Goal: Task Accomplishment & Management: Manage account settings

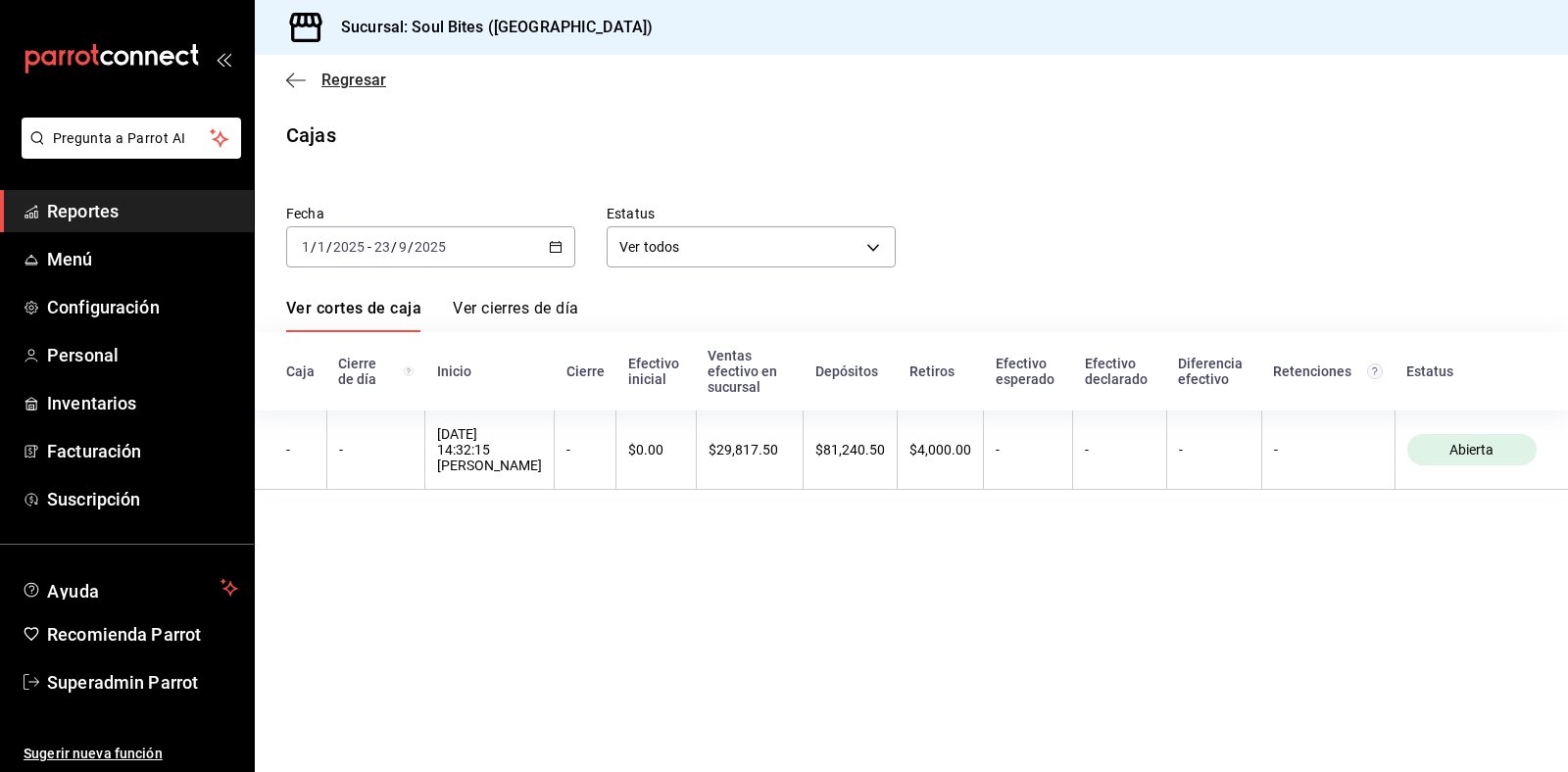
click at [308, 74] on span "Regresar" at bounding box center [335, 80] width 99 height 19
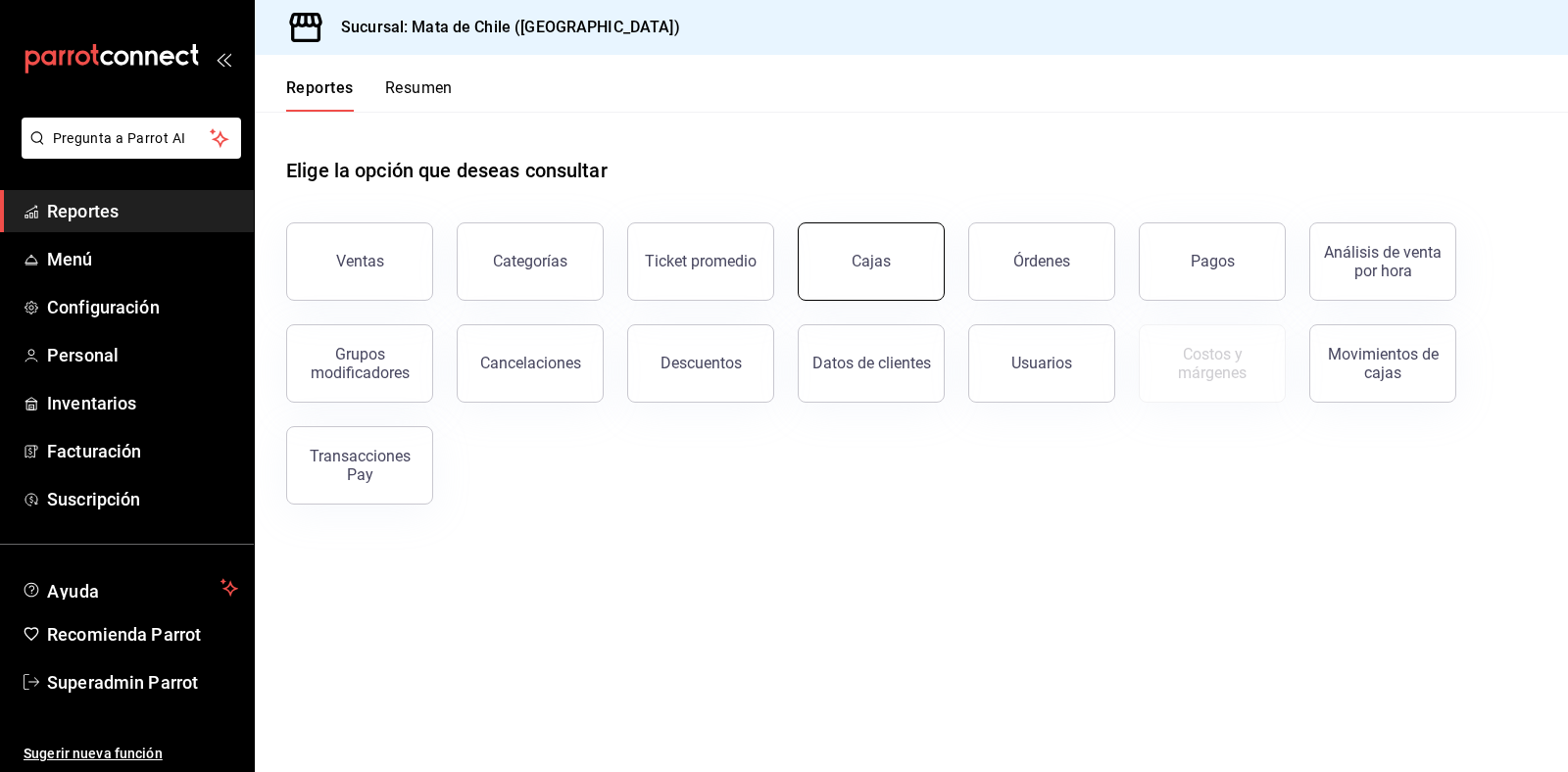
click at [896, 289] on link "Cajas" at bounding box center [871, 262] width 147 height 79
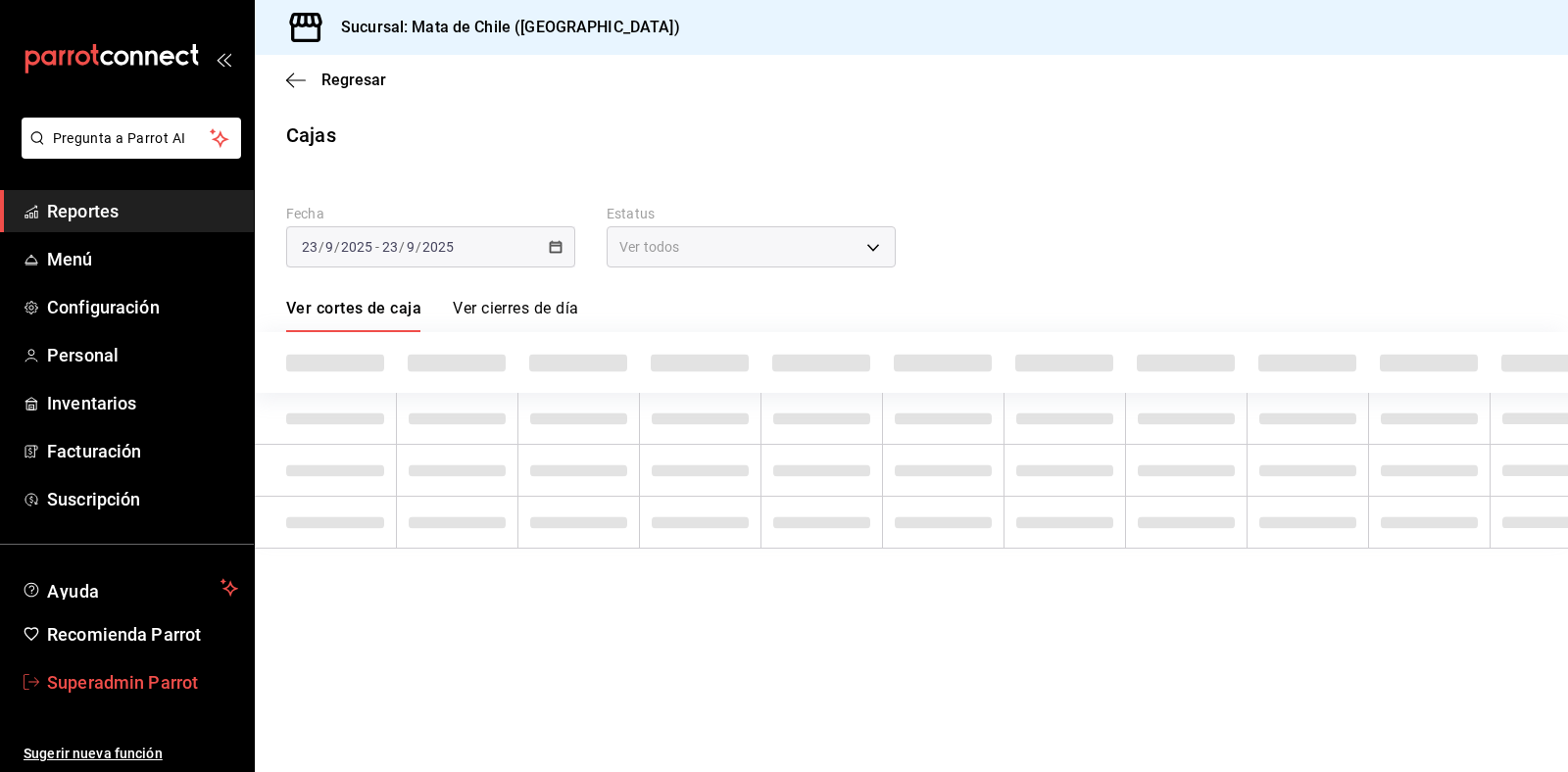
click at [95, 676] on span "Superadmin Parrot" at bounding box center [143, 681] width 191 height 27
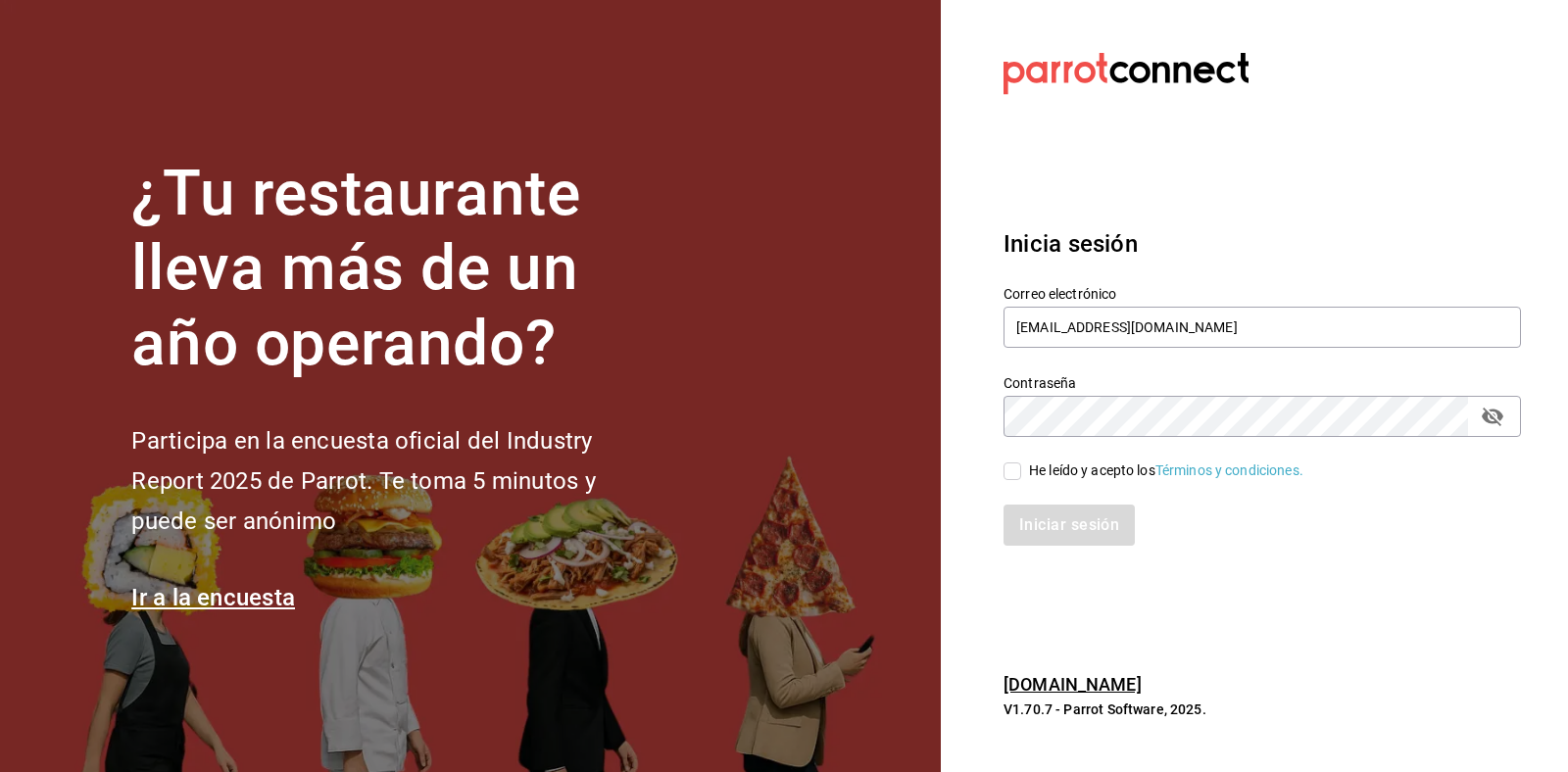
click at [1270, 349] on div "Correo electrónico matadechile@metepec.com" at bounding box center [1262, 317] width 517 height 66
drag, startPoint x: 1231, startPoint y: 321, endPoint x: 690, endPoint y: 282, distance: 542.4
click at [690, 282] on div "¿Tu restaurante lleva más de un año operando? Participa en la encuesta oficial …" at bounding box center [784, 386] width 1568 height 772
type input "soulbites@mty.com"
click at [1024, 477] on span "He leído y acepto los Términos y condiciones." at bounding box center [1162, 471] width 282 height 21
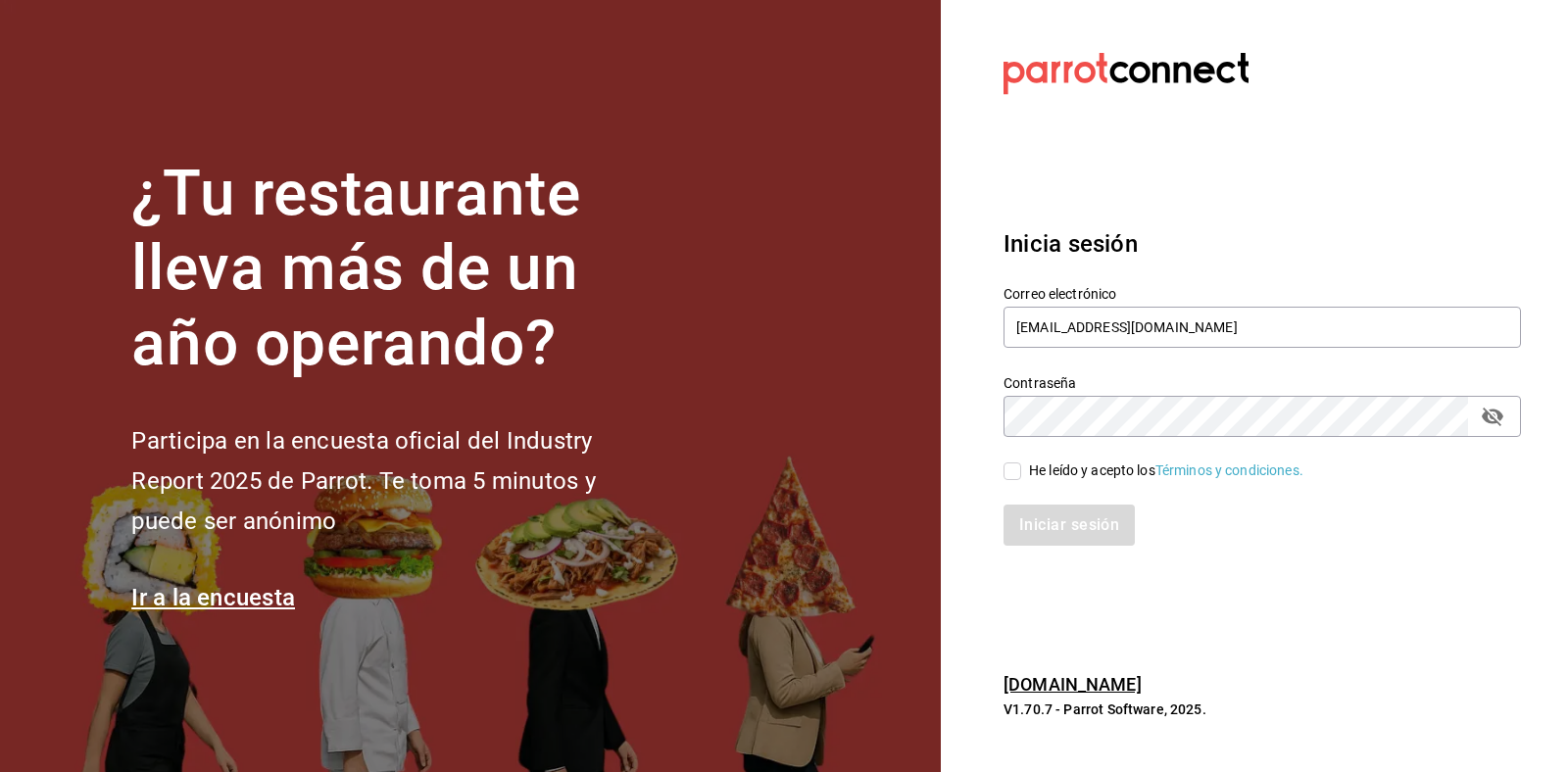
click at [1021, 477] on input "He leído y acepto los Términos y condiciones." at bounding box center [1013, 472] width 18 height 18
checkbox input "true"
click at [1070, 539] on button "Iniciar sesión" at bounding box center [1070, 525] width 133 height 41
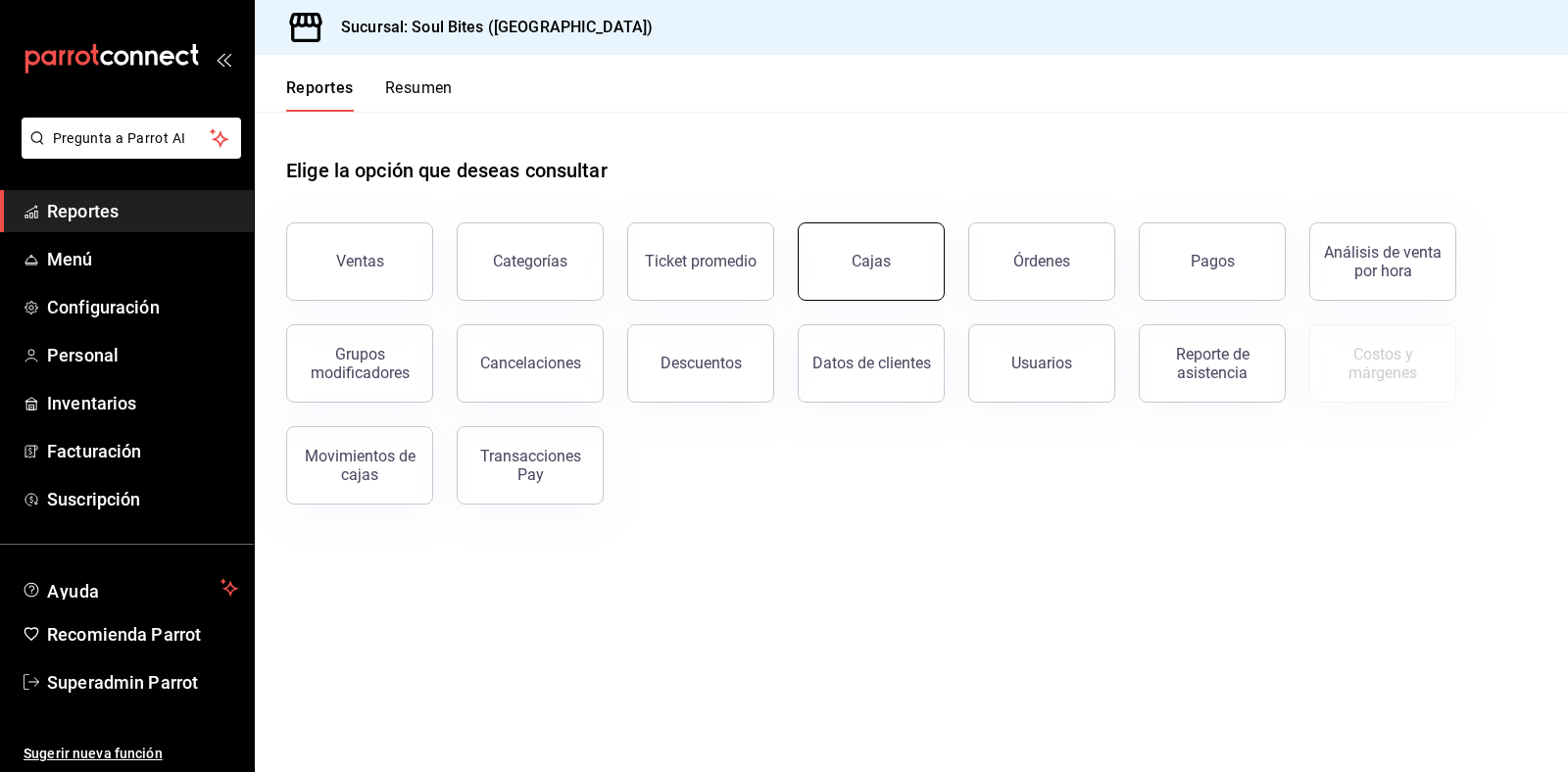
click at [862, 245] on link "Cajas" at bounding box center [871, 262] width 147 height 79
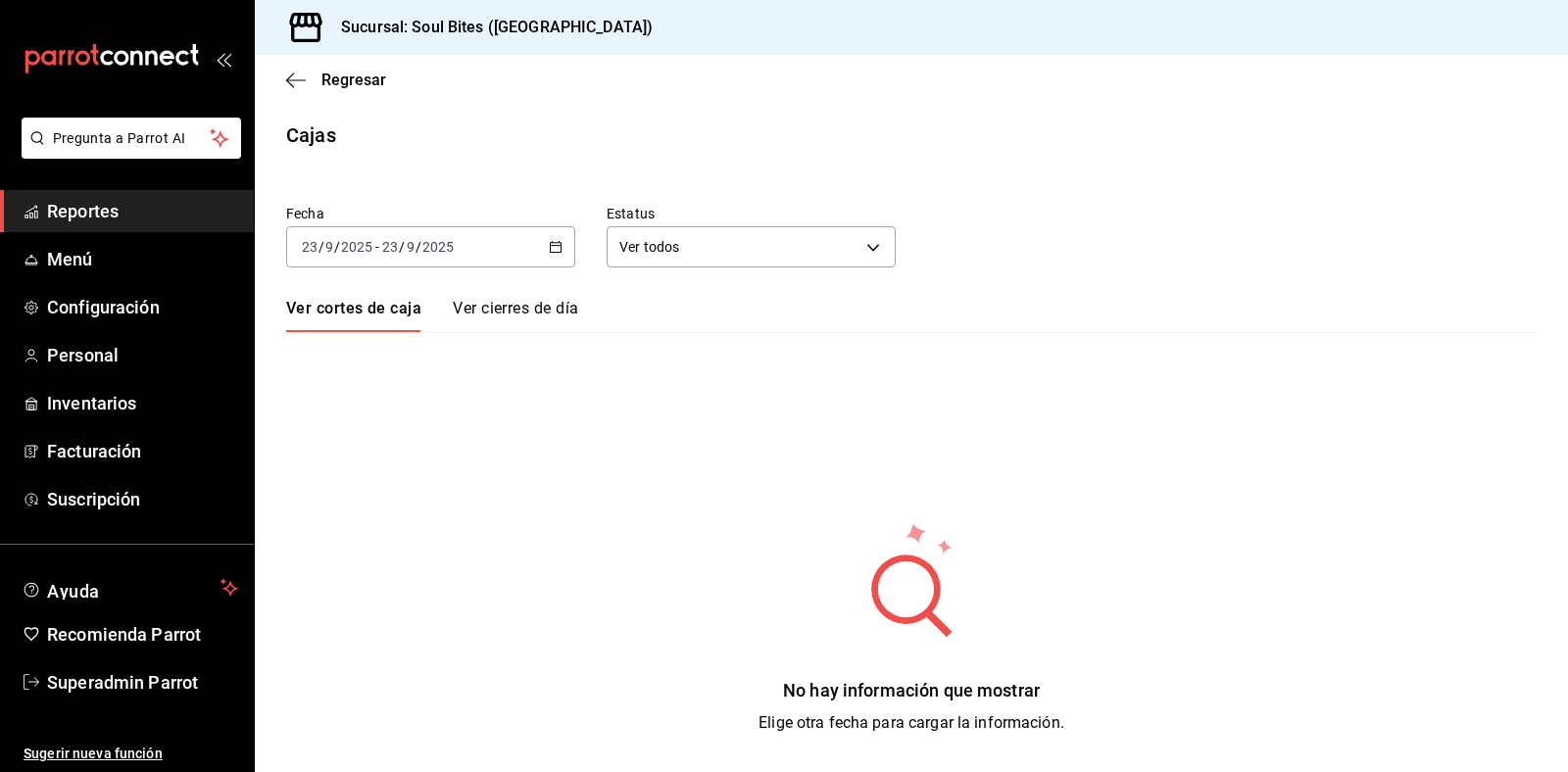
click at [485, 316] on link "Ver cierres de día" at bounding box center [515, 315] width 125 height 33
click at [359, 318] on link "Ver cortes de caja" at bounding box center [351, 315] width 130 height 33
click at [407, 247] on input "9" at bounding box center [411, 247] width 10 height 16
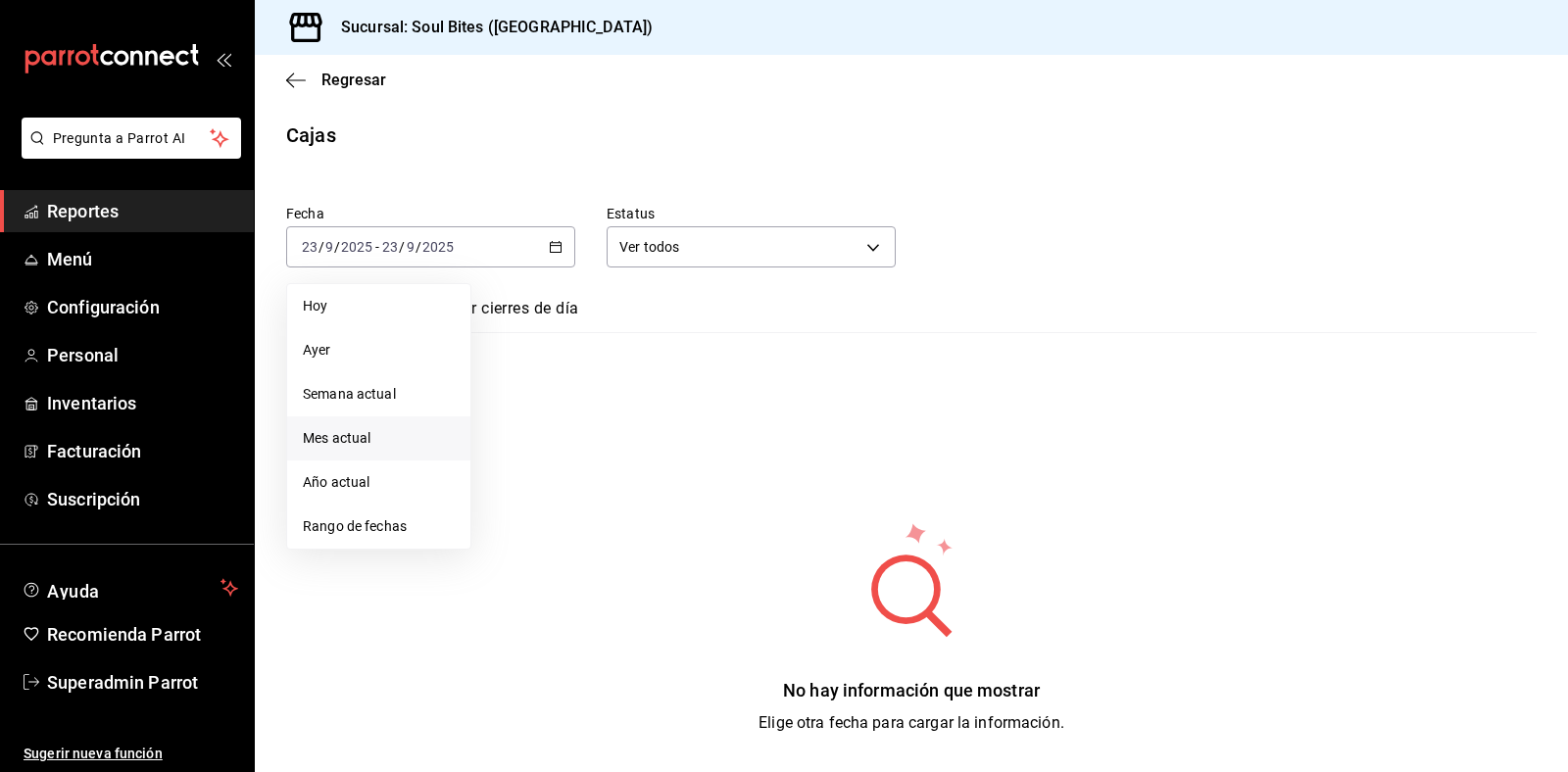
click at [360, 447] on span "Mes actual" at bounding box center [378, 438] width 152 height 21
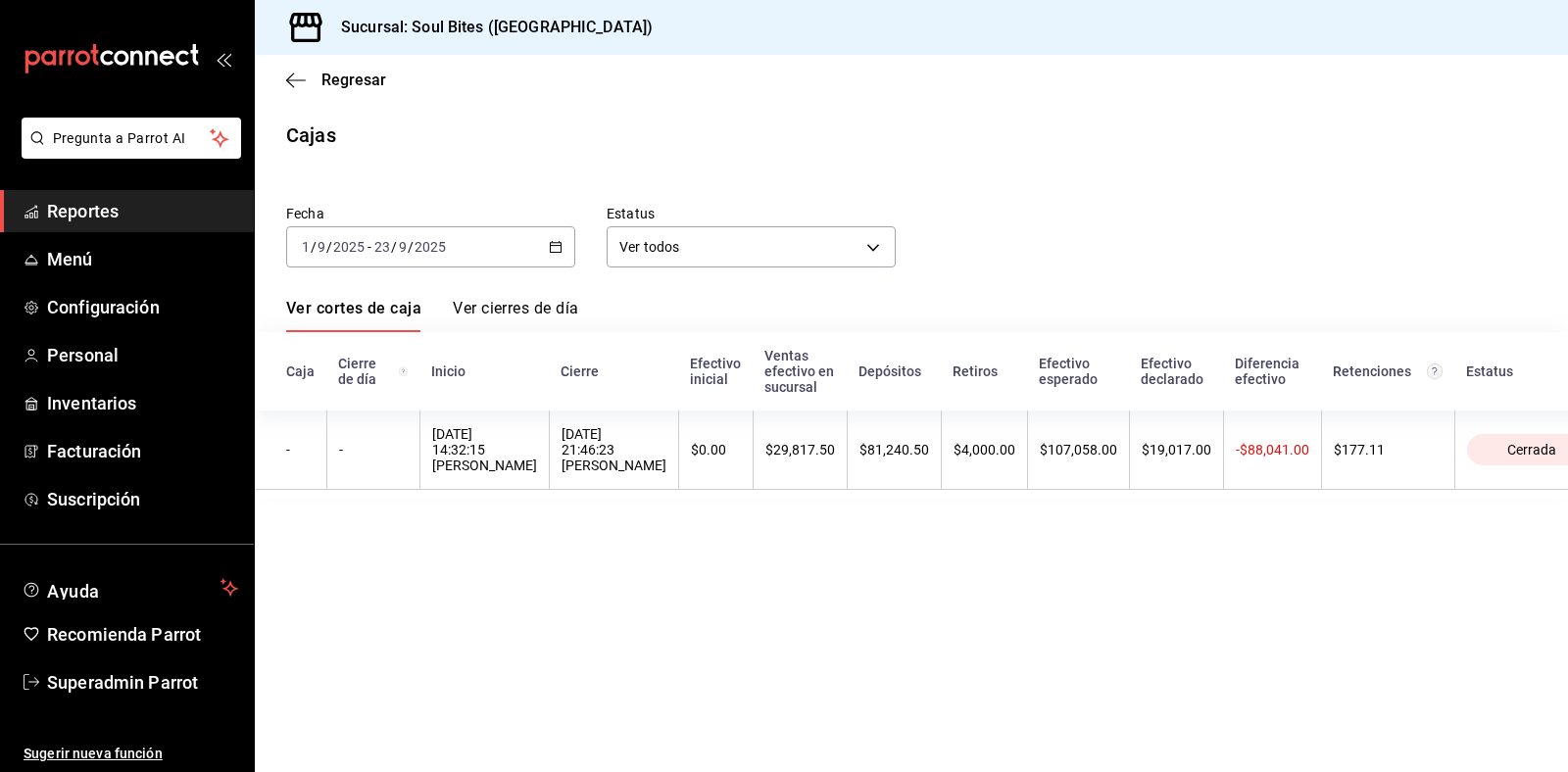
click at [519, 305] on link "Ver cierres de día" at bounding box center [515, 315] width 125 height 33
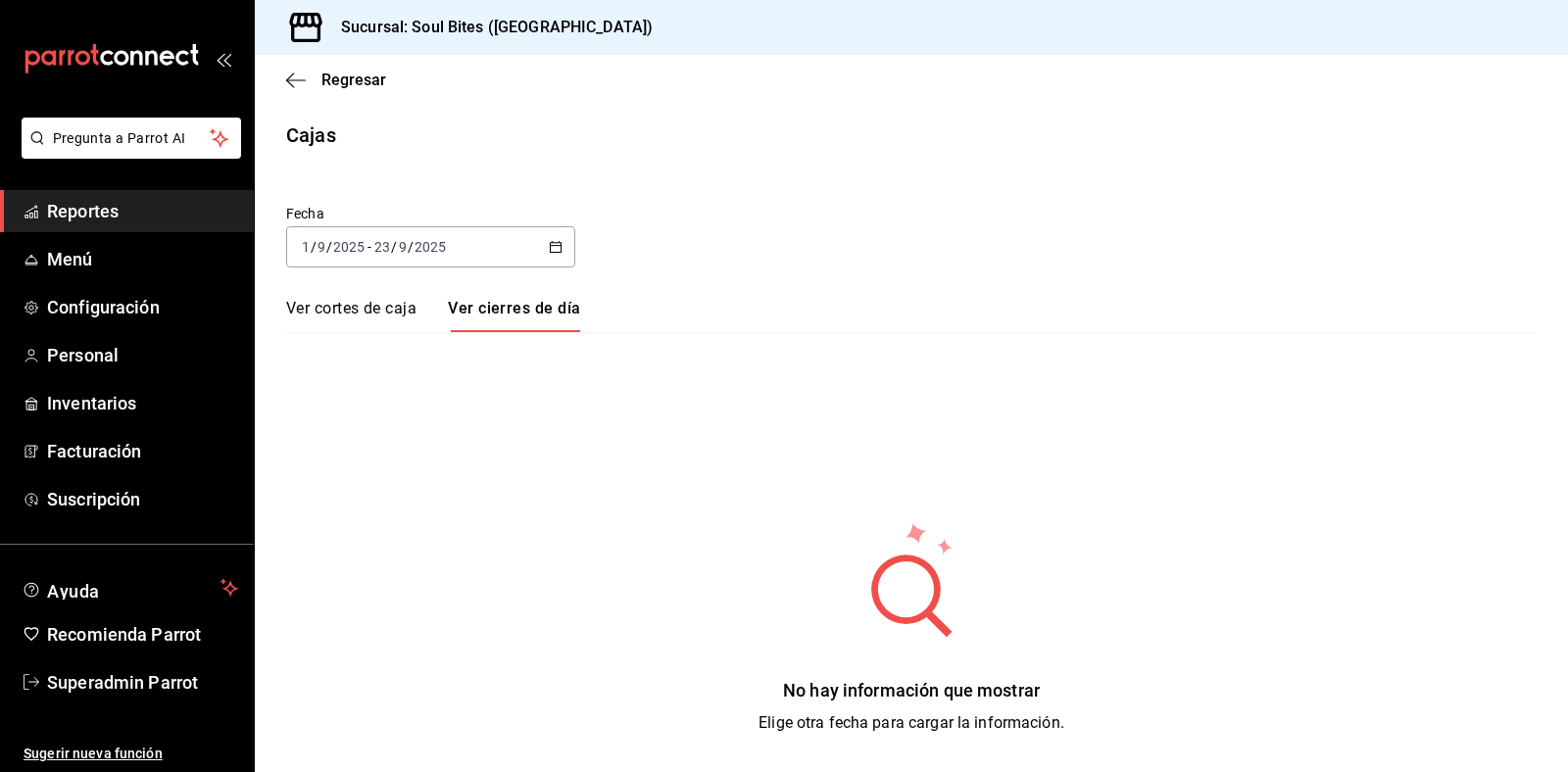
click at [354, 323] on link "Ver cortes de caja" at bounding box center [351, 315] width 130 height 33
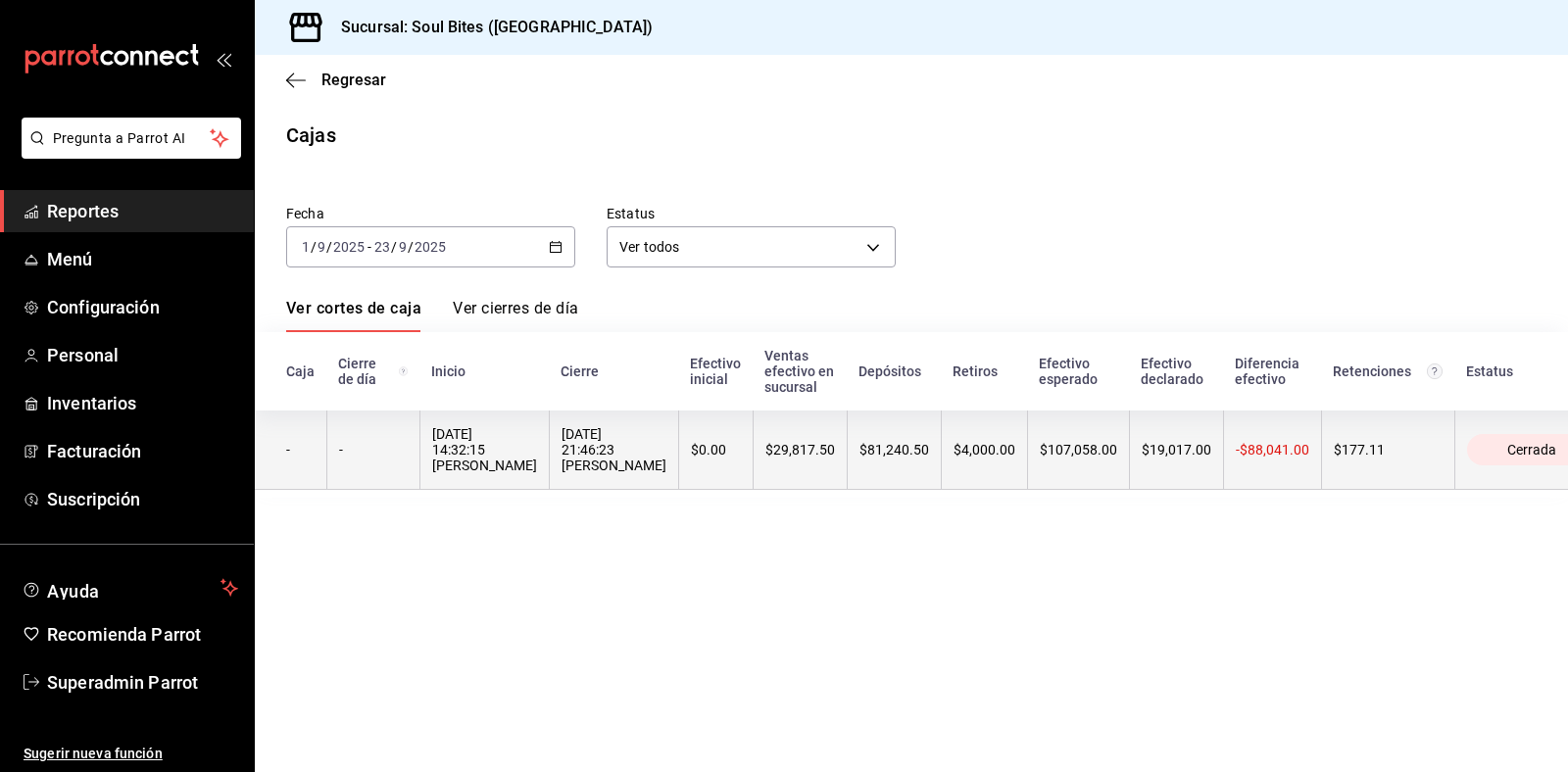
drag, startPoint x: 490, startPoint y: 471, endPoint x: 425, endPoint y: 477, distance: 65.3
click at [425, 477] on th "[DATE] 14:32:15 [PERSON_NAME]" at bounding box center [484, 450] width 129 height 80
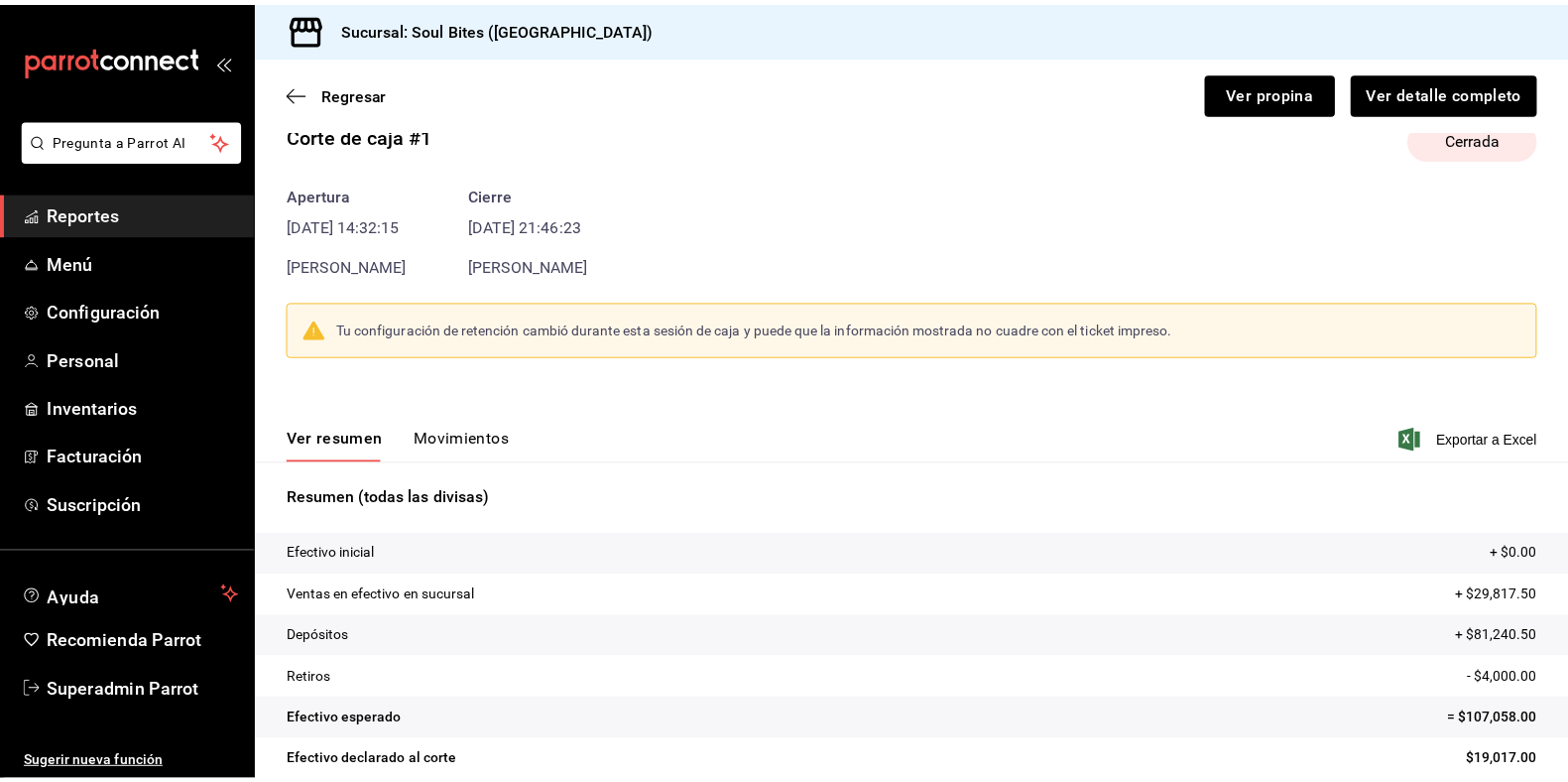
scroll to position [43, 0]
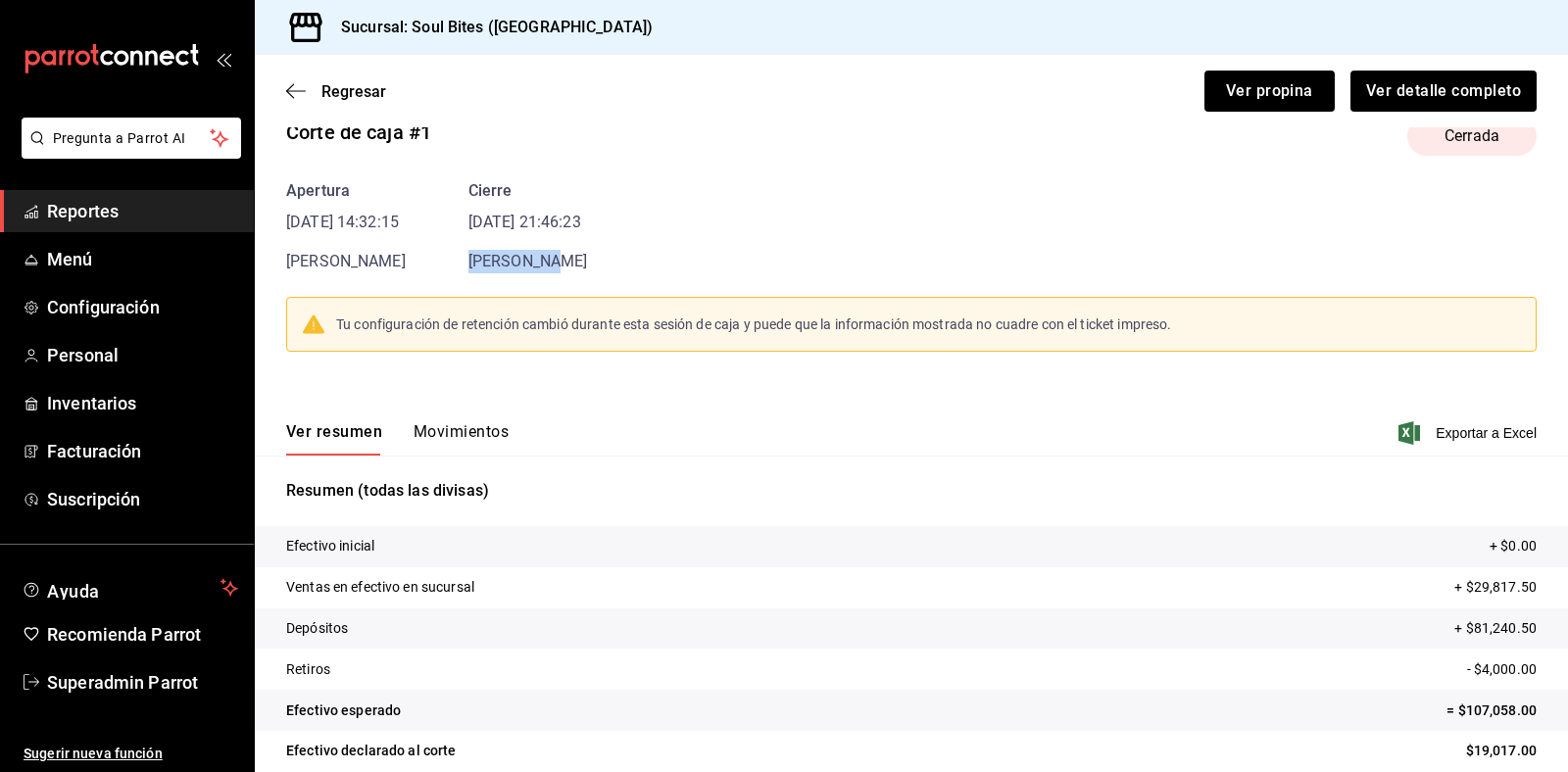
drag, startPoint x: 590, startPoint y: 266, endPoint x: 480, endPoint y: 267, distance: 110.0
click at [480, 267] on div "[PERSON_NAME]" at bounding box center [527, 262] width 119 height 24
copy span "[PERSON_NAME]"
click at [98, 256] on span "Menú" at bounding box center [143, 259] width 191 height 27
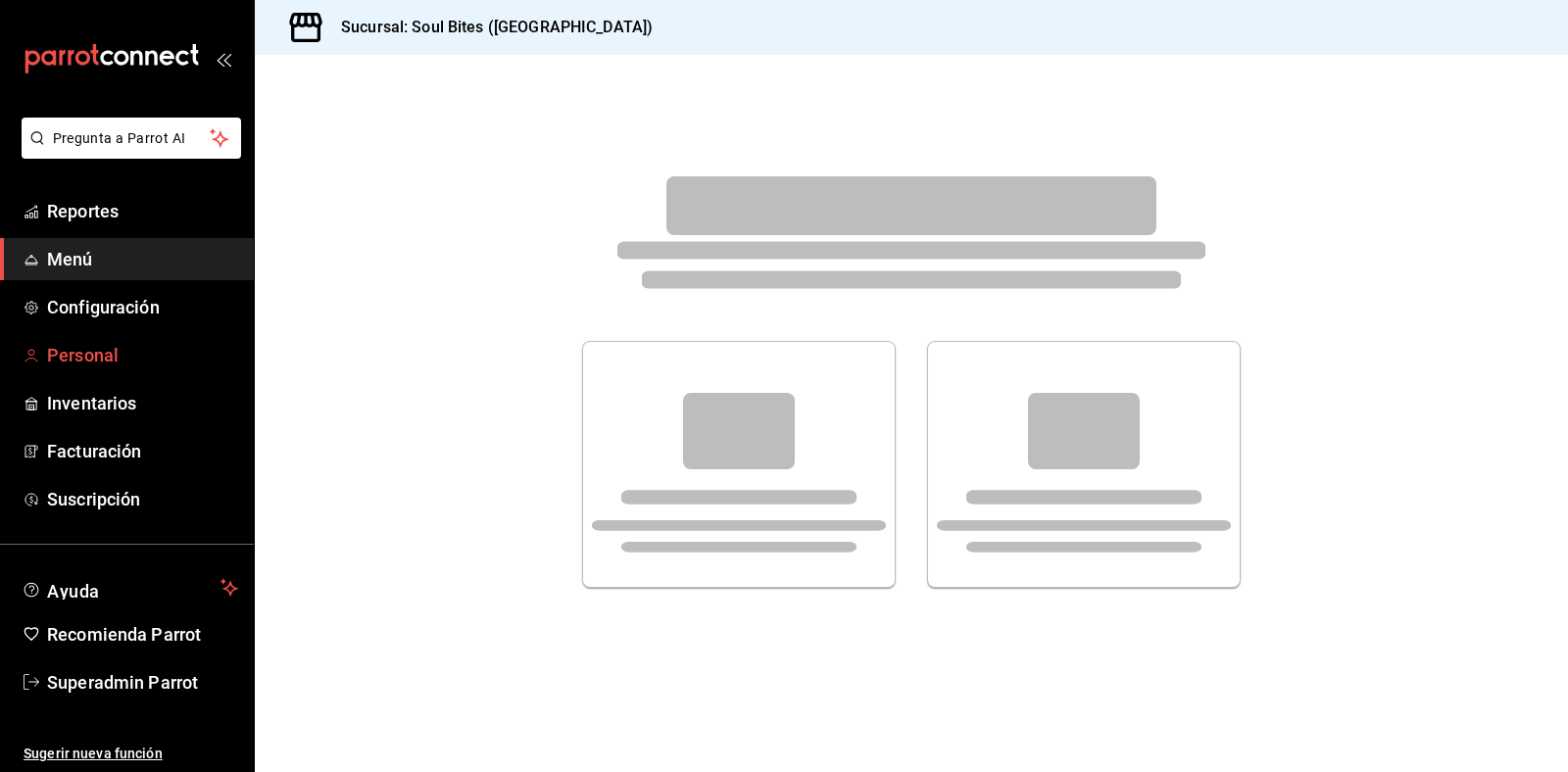
click at [90, 338] on link "Personal" at bounding box center [127, 354] width 254 height 42
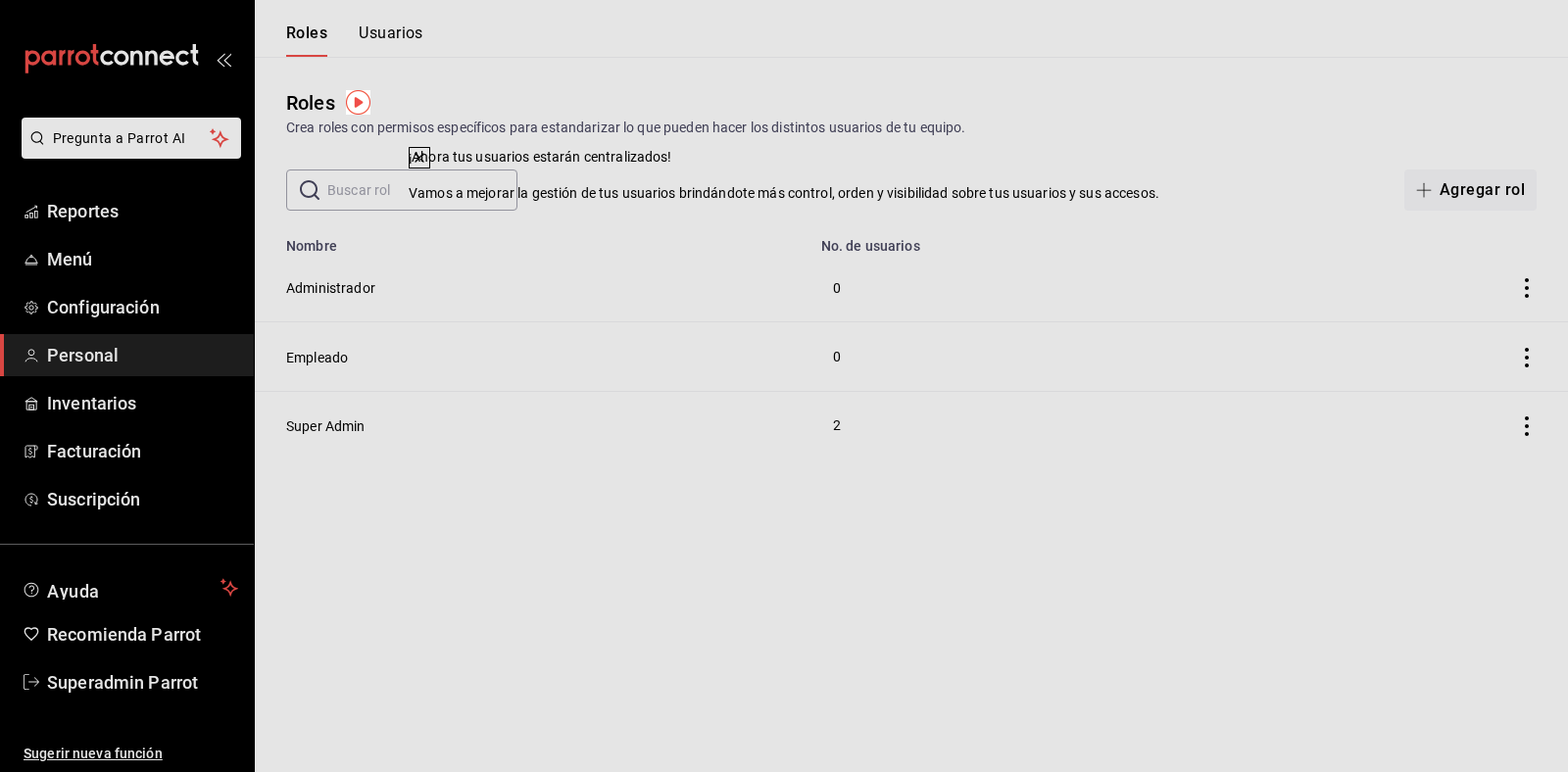
click at [427, 165] on icon at bounding box center [420, 158] width 16 height 16
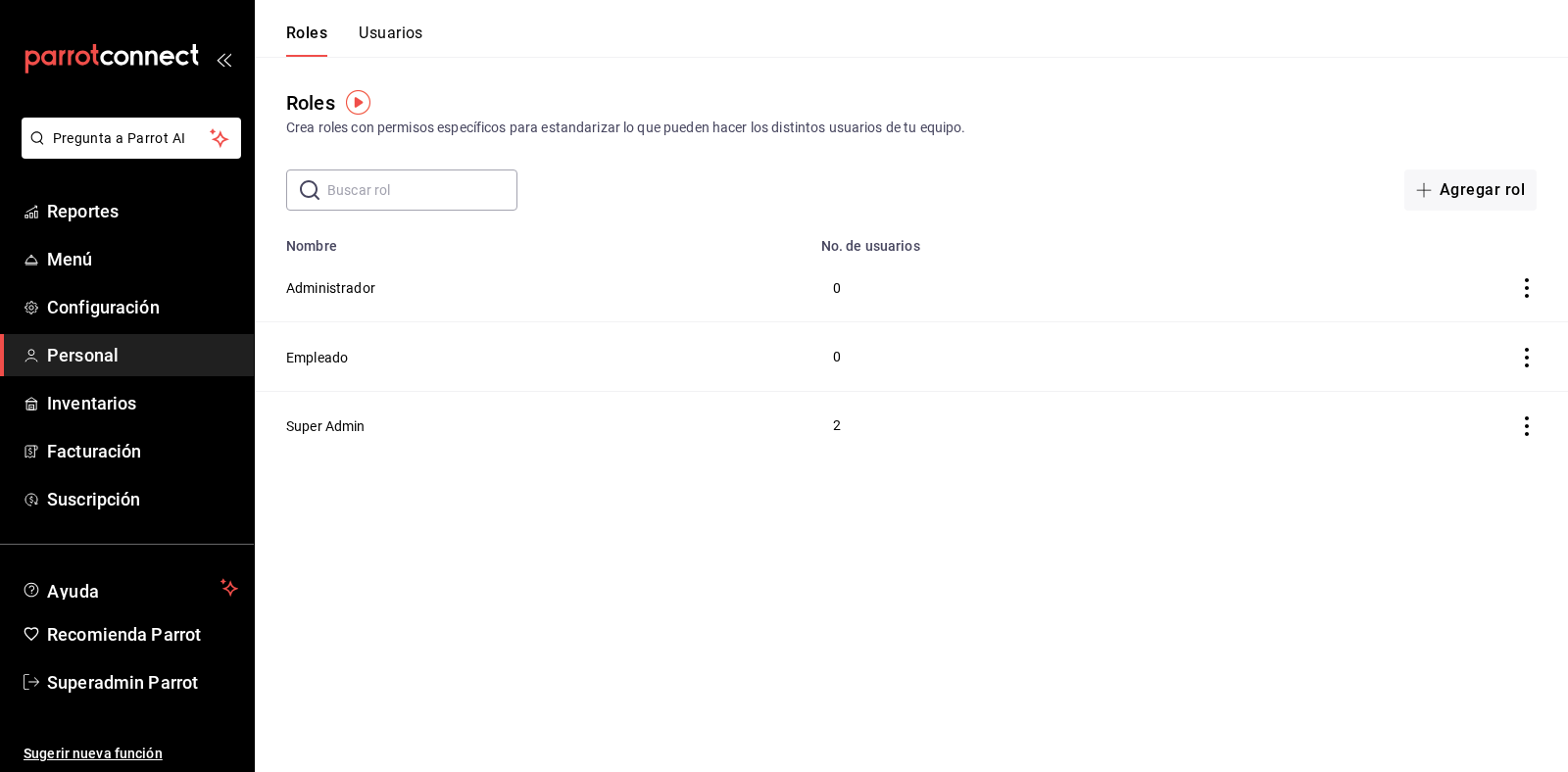
click at [385, 28] on button "Usuarios" at bounding box center [391, 40] width 65 height 33
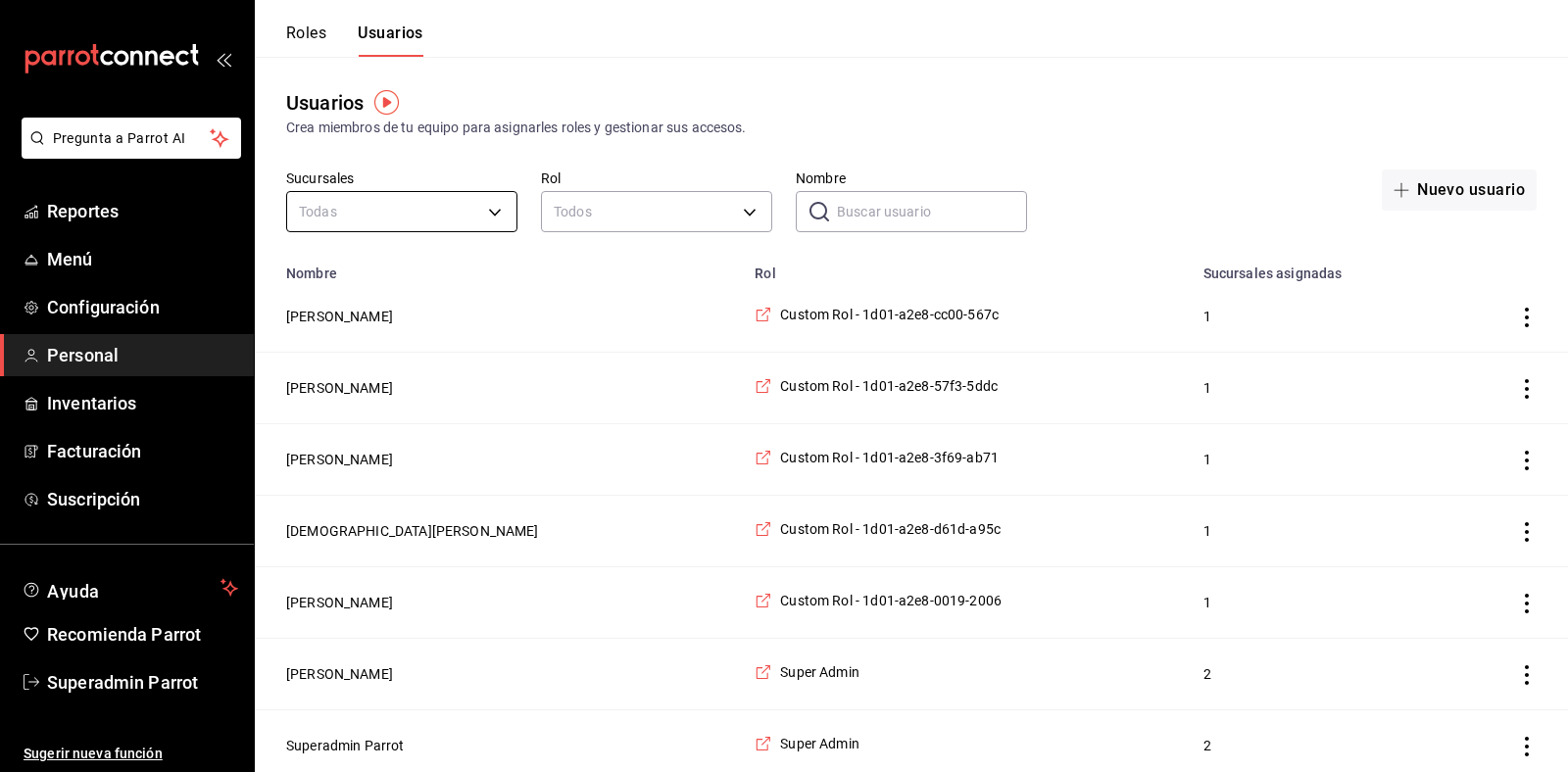
click at [356, 197] on body "Pregunta a Parrot AI Reportes Menú Configuración Personal Inventarios Facturaci…" at bounding box center [784, 390] width 1568 height 781
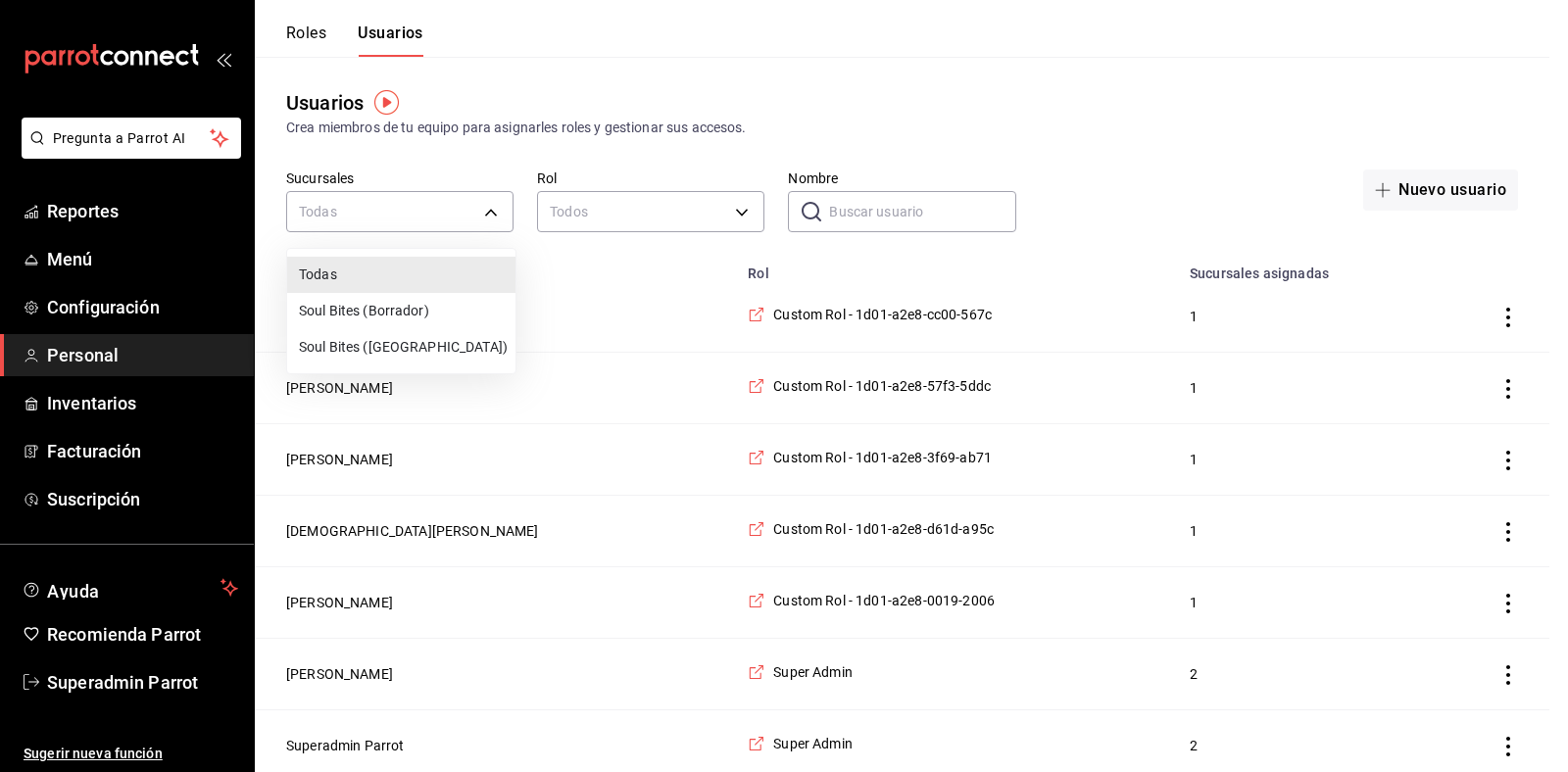
click at [878, 201] on div at bounding box center [784, 386] width 1568 height 772
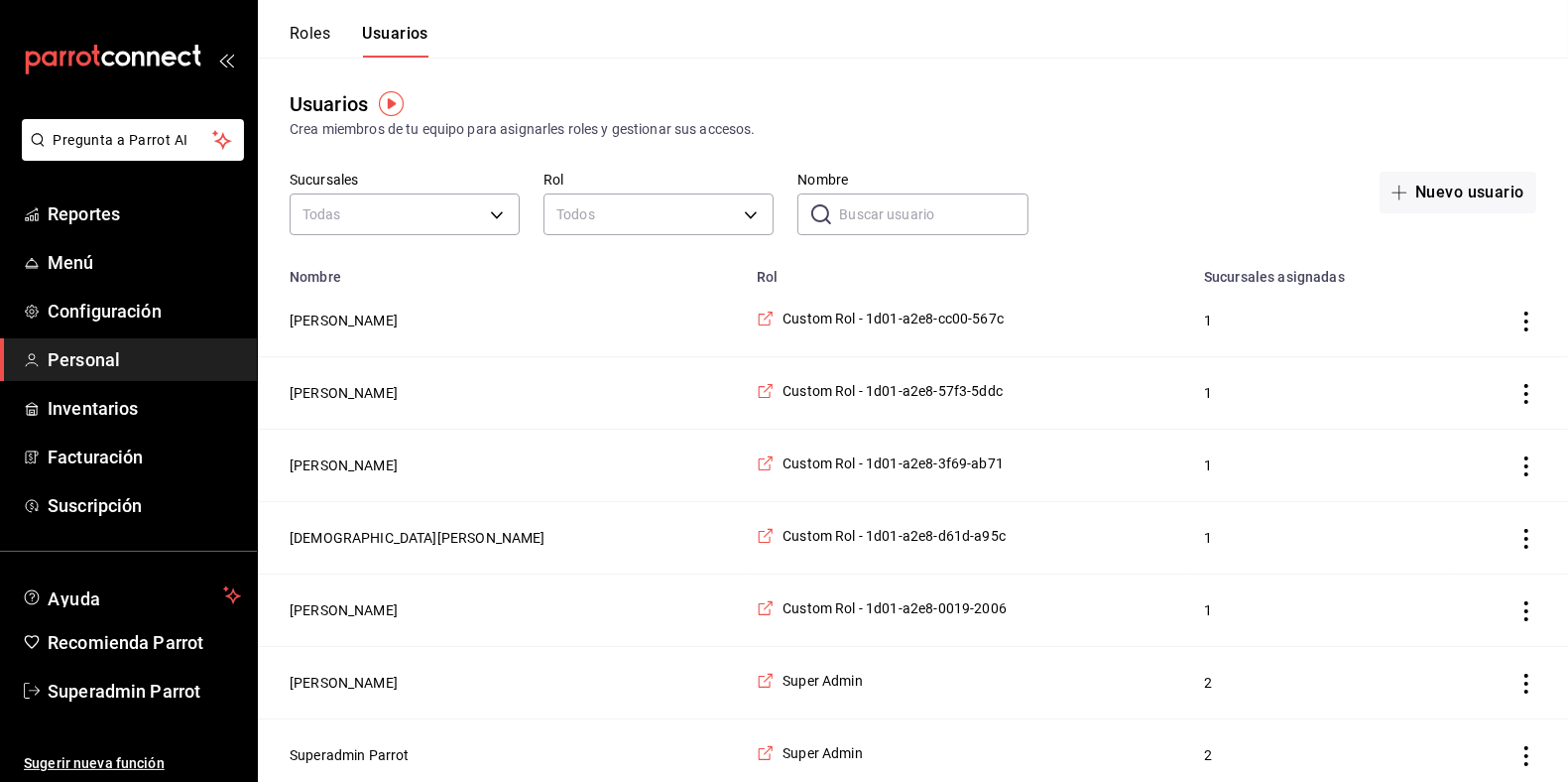
click at [888, 204] on input "Nombre" at bounding box center [933, 214] width 188 height 40
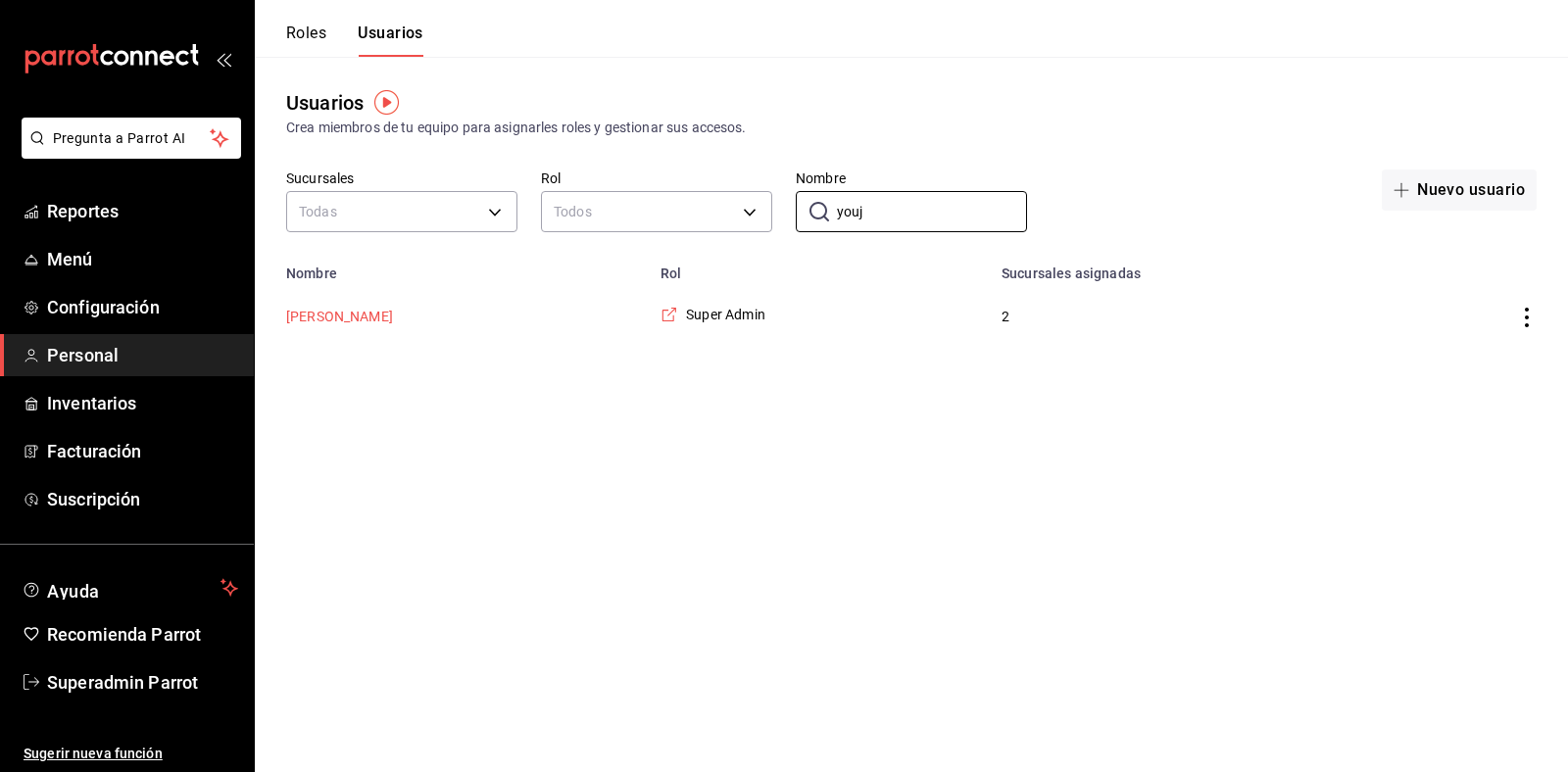
type input "youj"
click at [301, 316] on button "[PERSON_NAME]" at bounding box center [339, 316] width 106 height 20
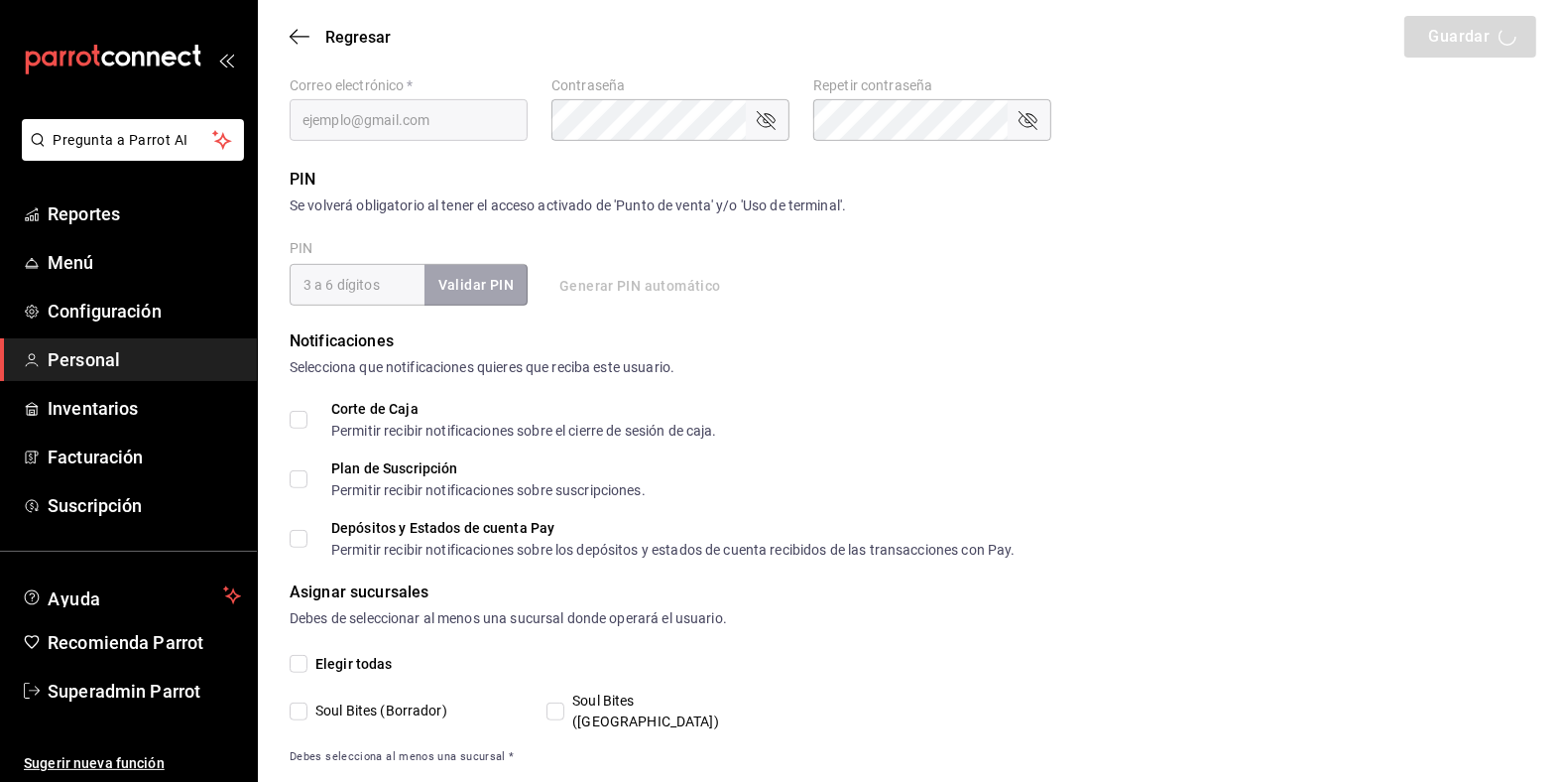
scroll to position [625, 0]
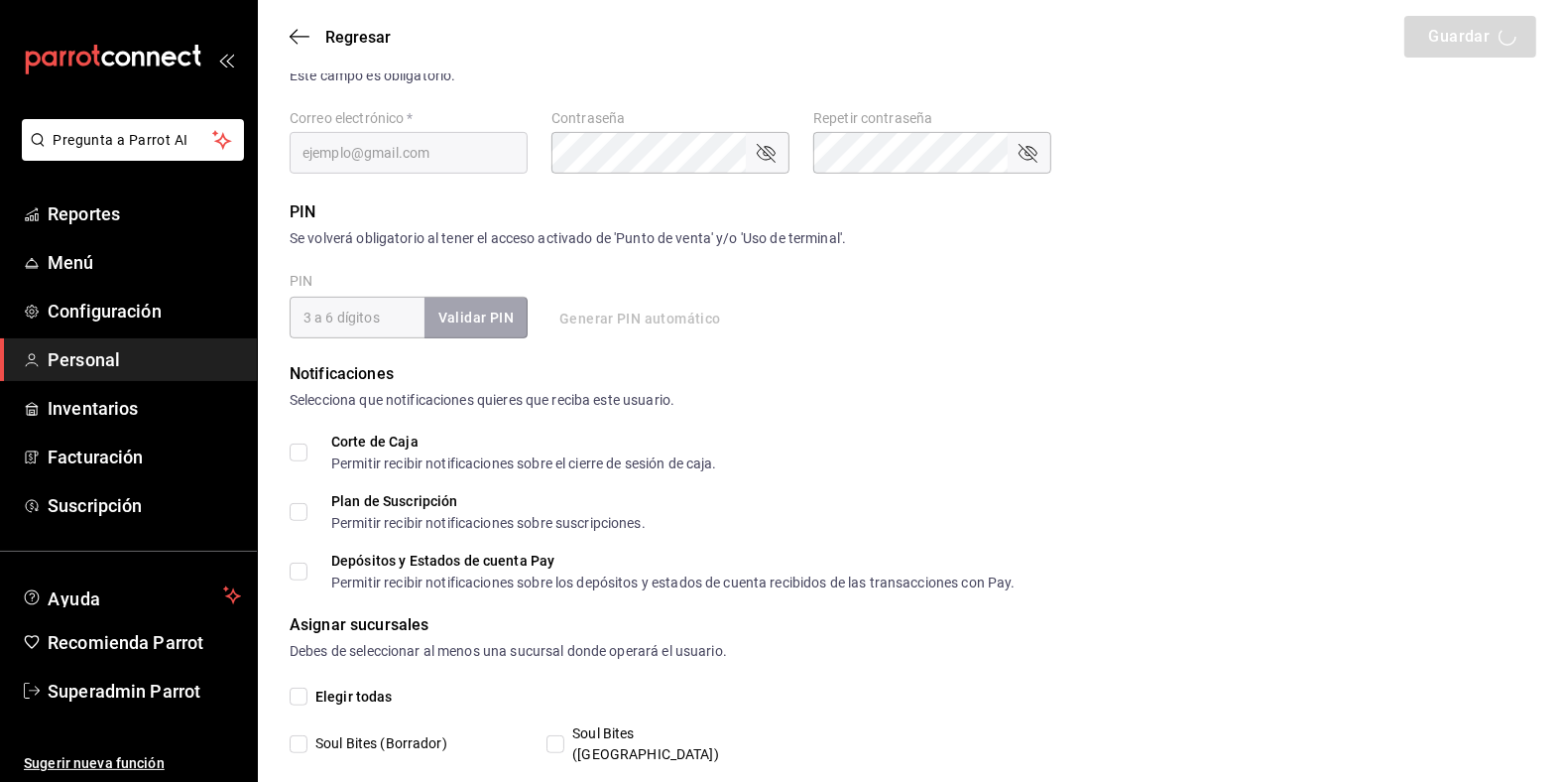
type input "Youjin"
type input "[PERSON_NAME]"
checkbox input "true"
type input "[EMAIL_ADDRESS][DOMAIN_NAME]"
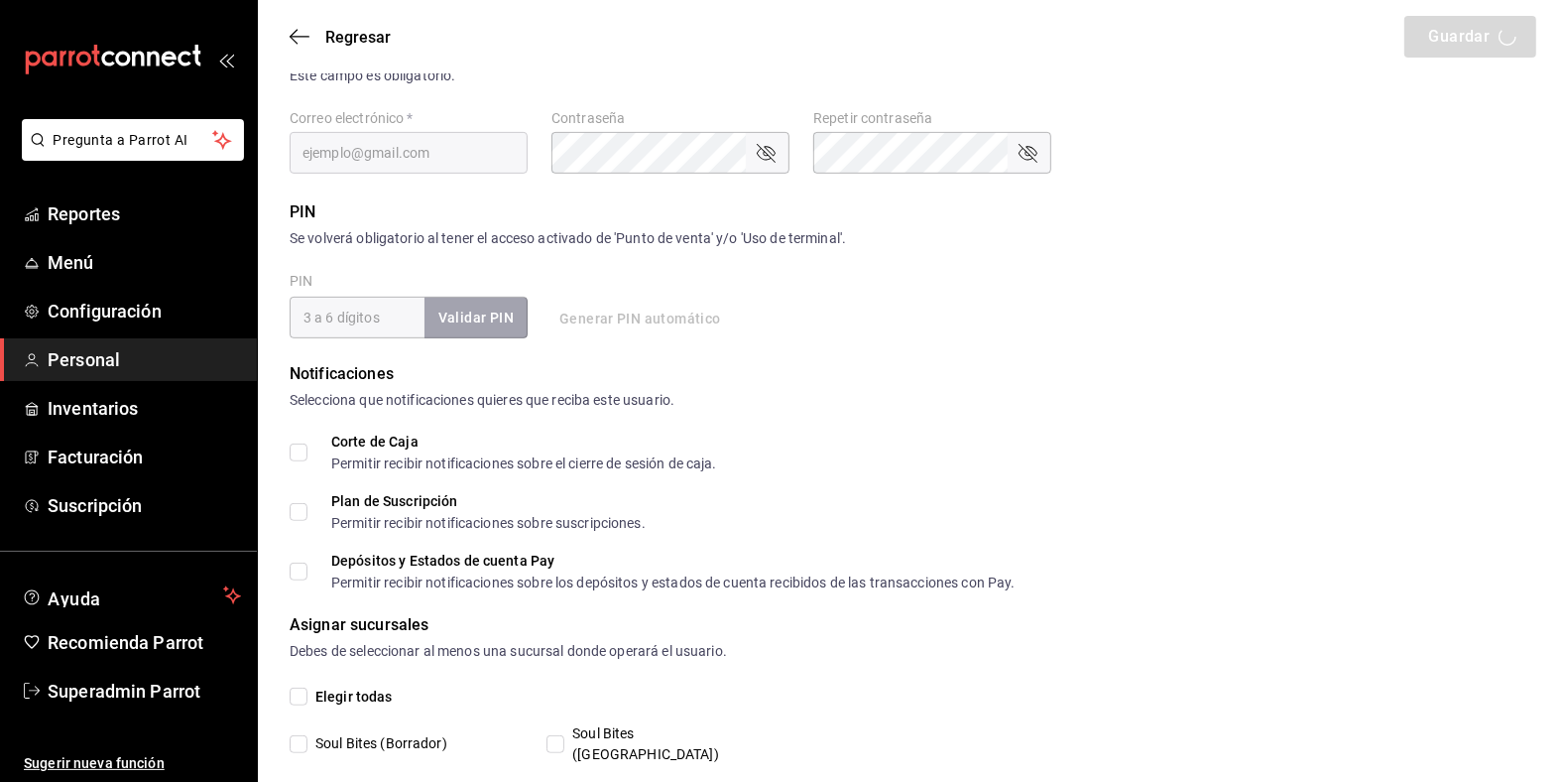
type input "1234"
checkbox input "true"
type input "7603c9e3-72ab-416c-a2a5-84bebd00082d"
type input "UNDEFINED"
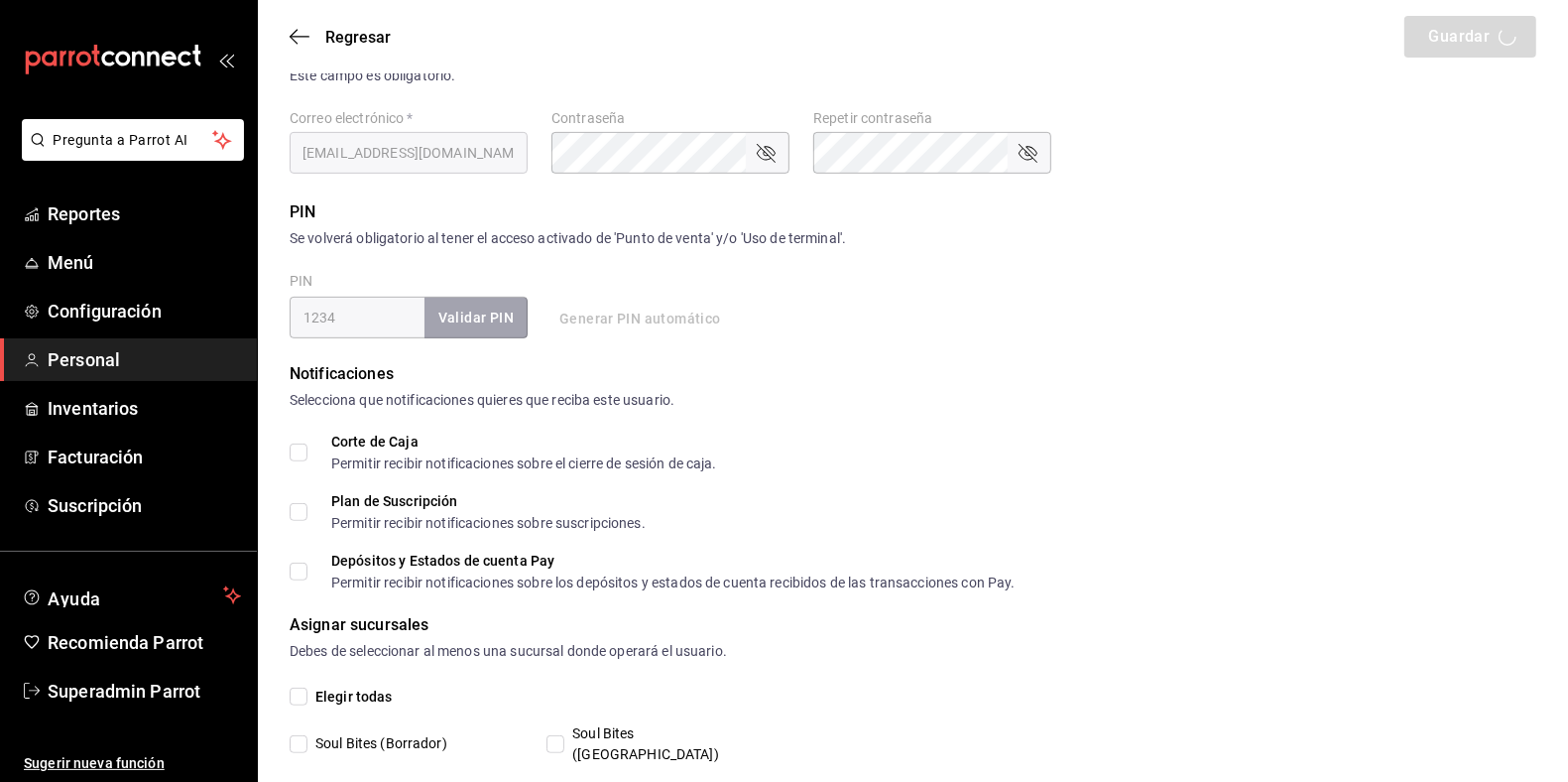
checkbox input "true"
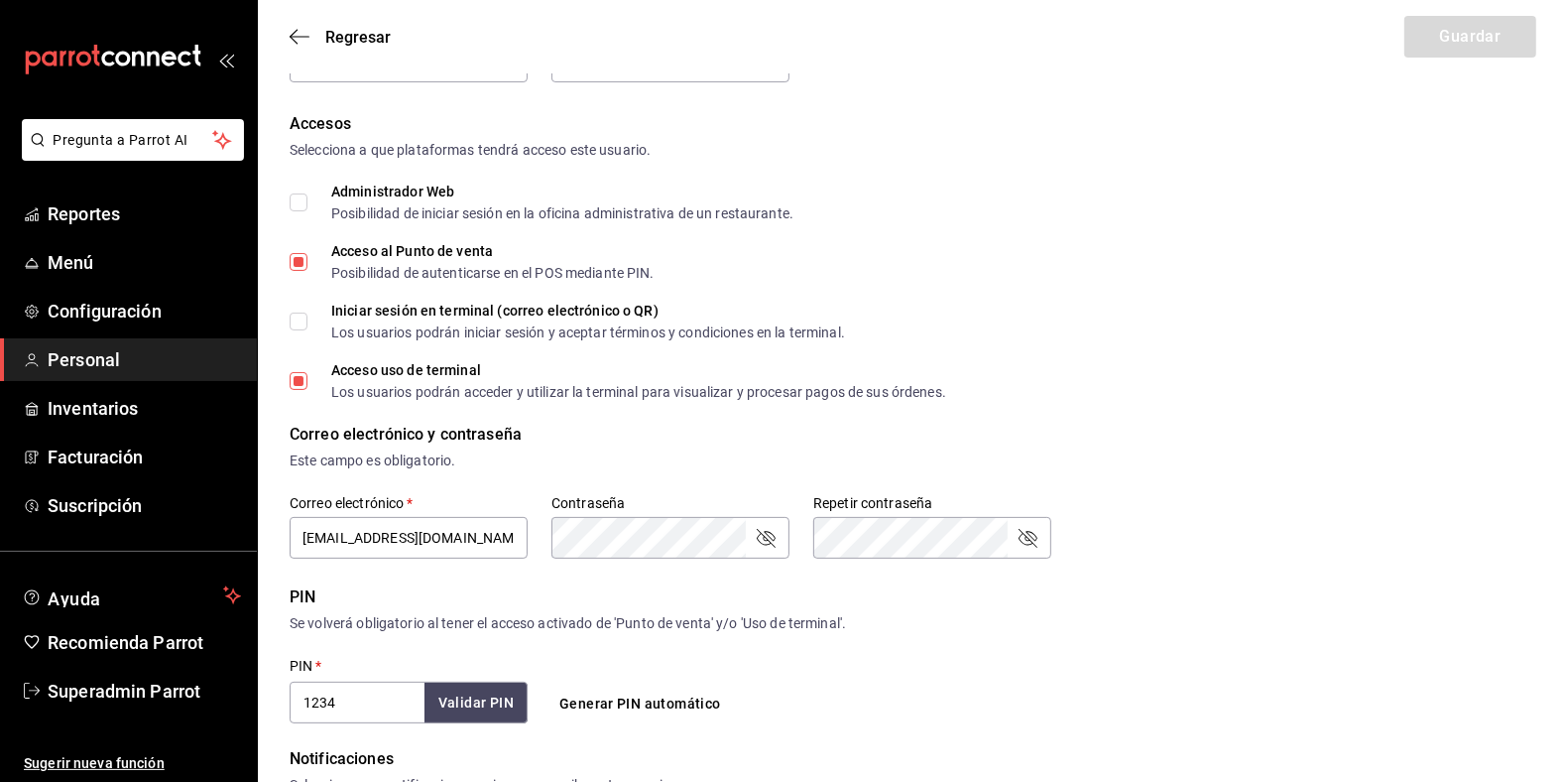
scroll to position [0, 0]
